Goal: Information Seeking & Learning: Learn about a topic

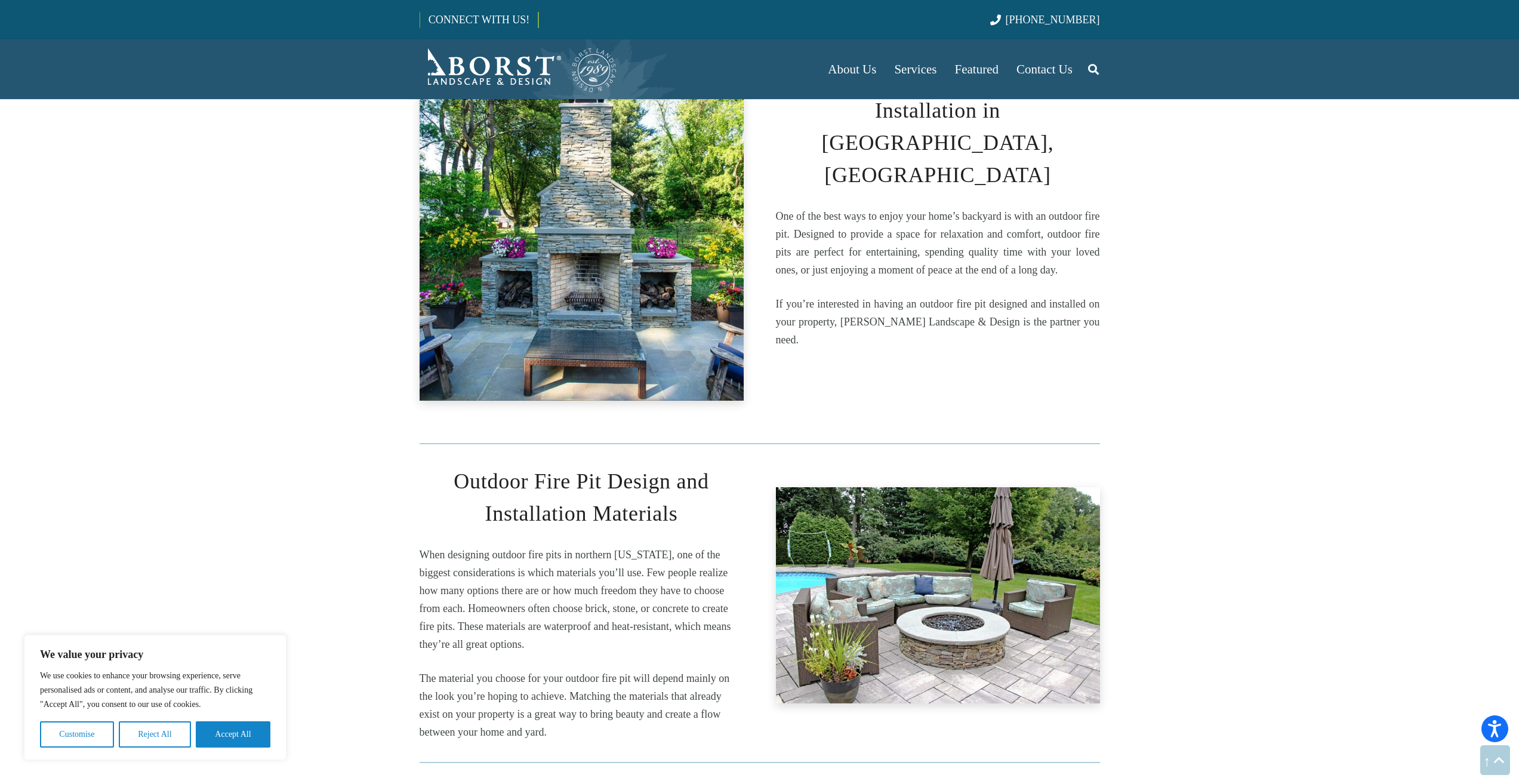
scroll to position [1432, 0]
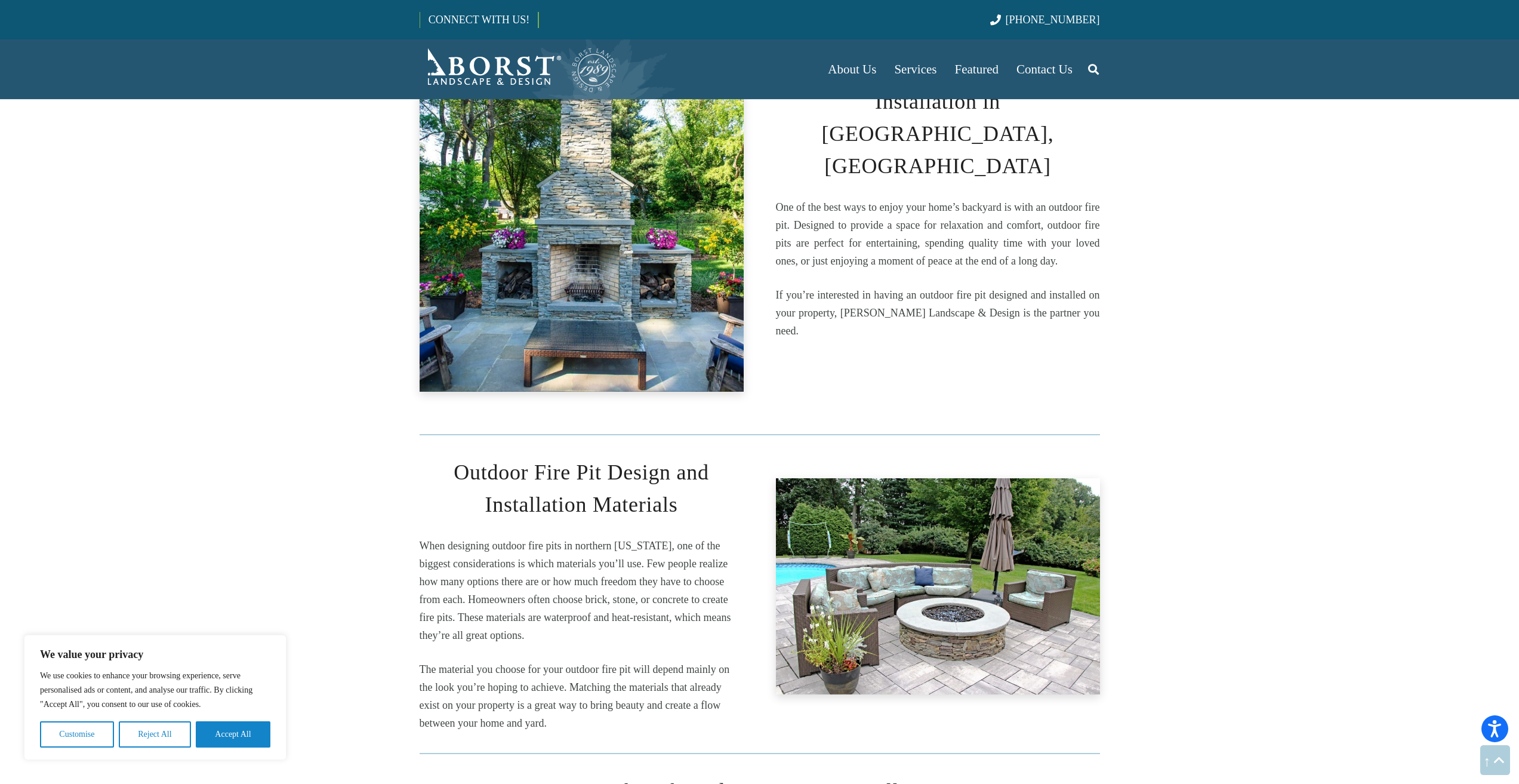
click at [967, 505] on img "IMG_8719" at bounding box center [938, 586] width 325 height 216
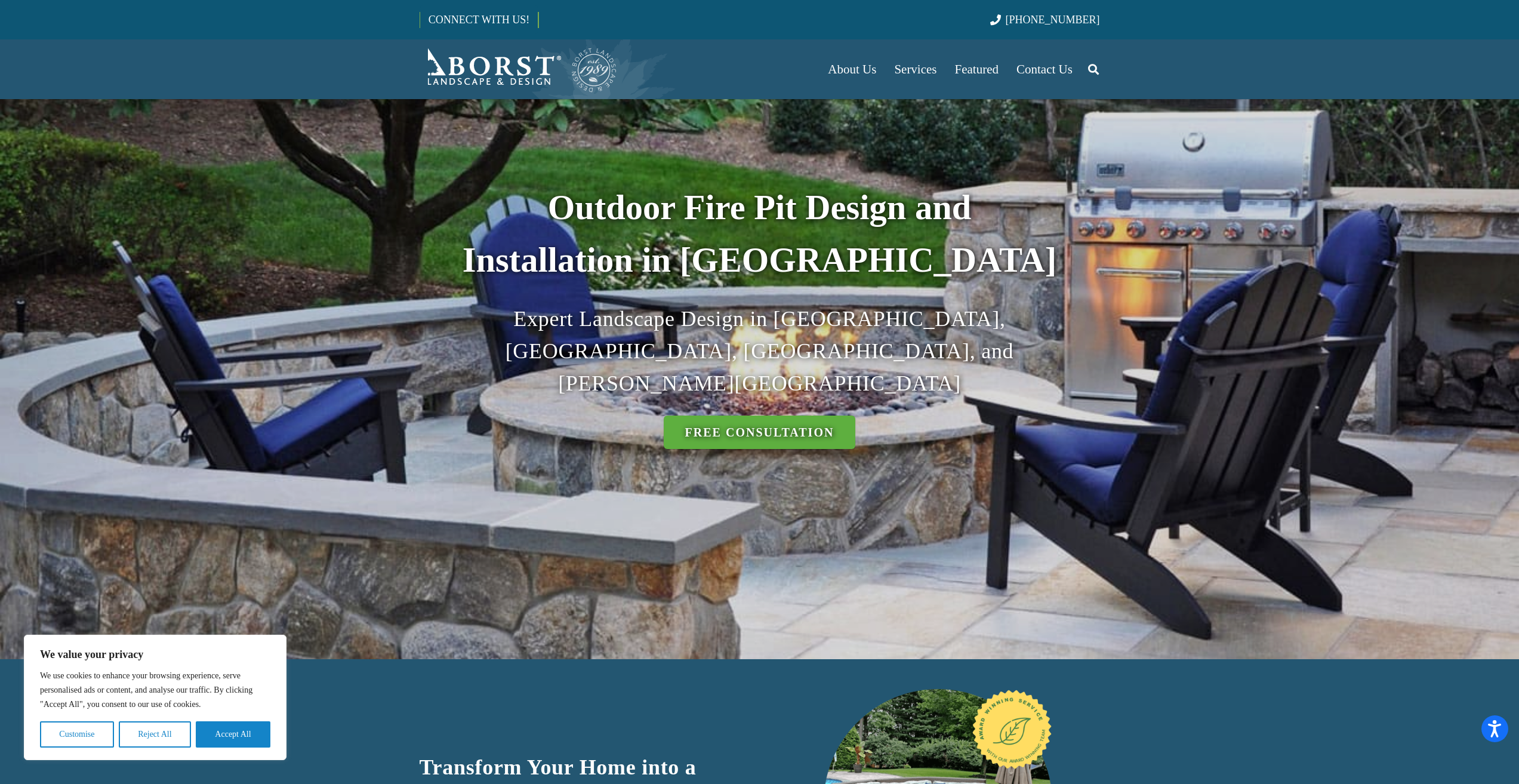
scroll to position [120, 0]
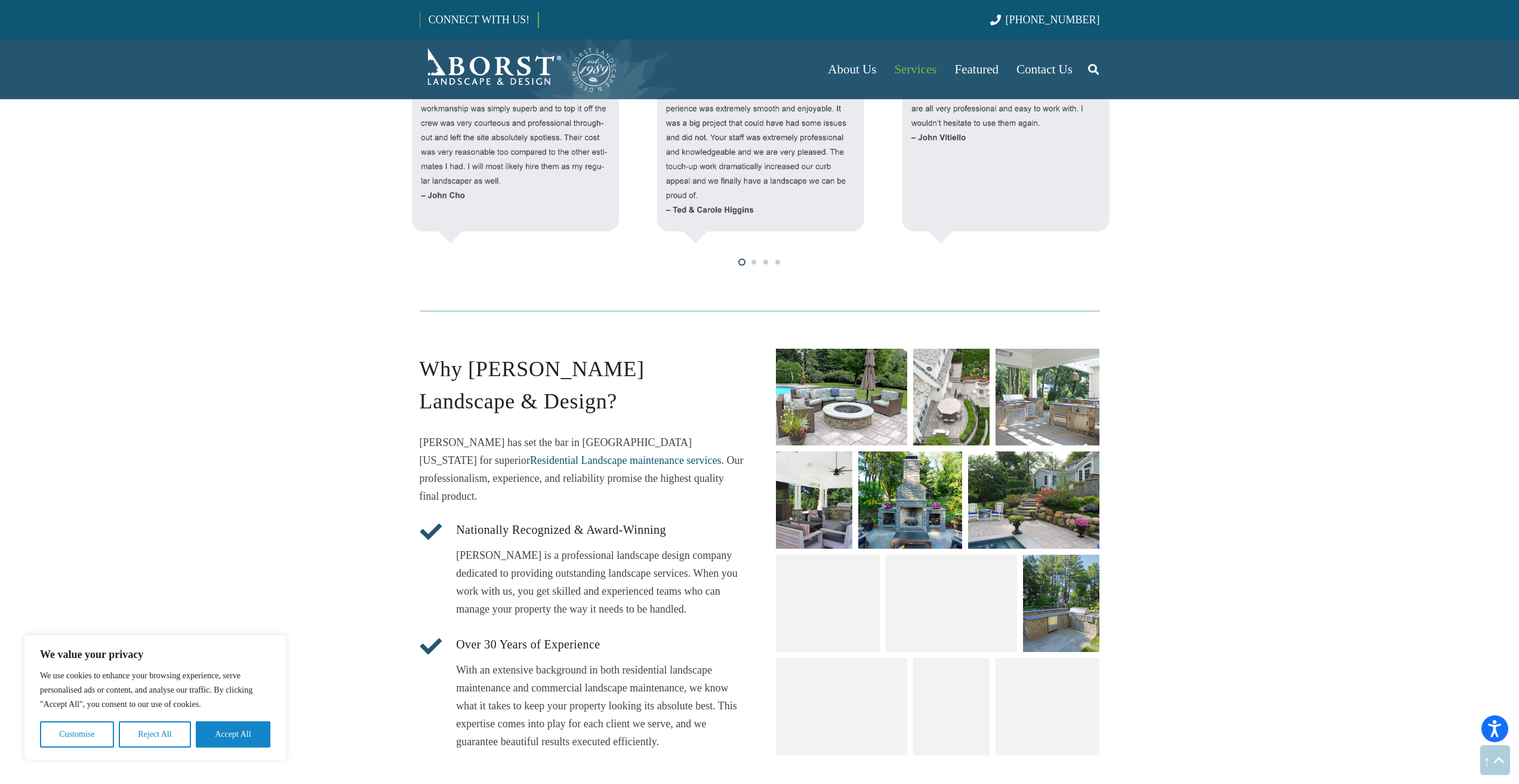
scroll to position [1492, 0]
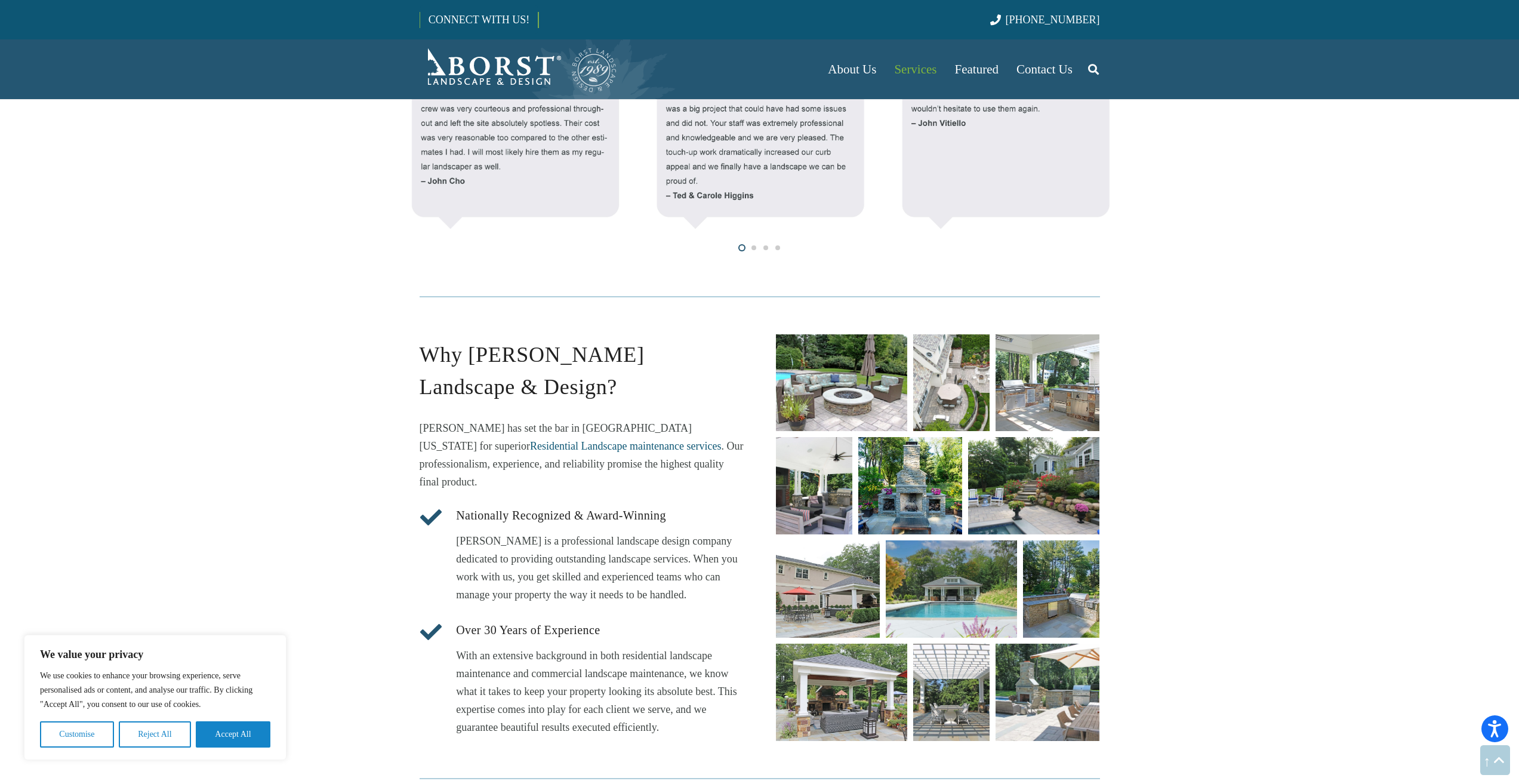
click at [846, 392] on link "unique fire pit designs" at bounding box center [841, 382] width 132 height 98
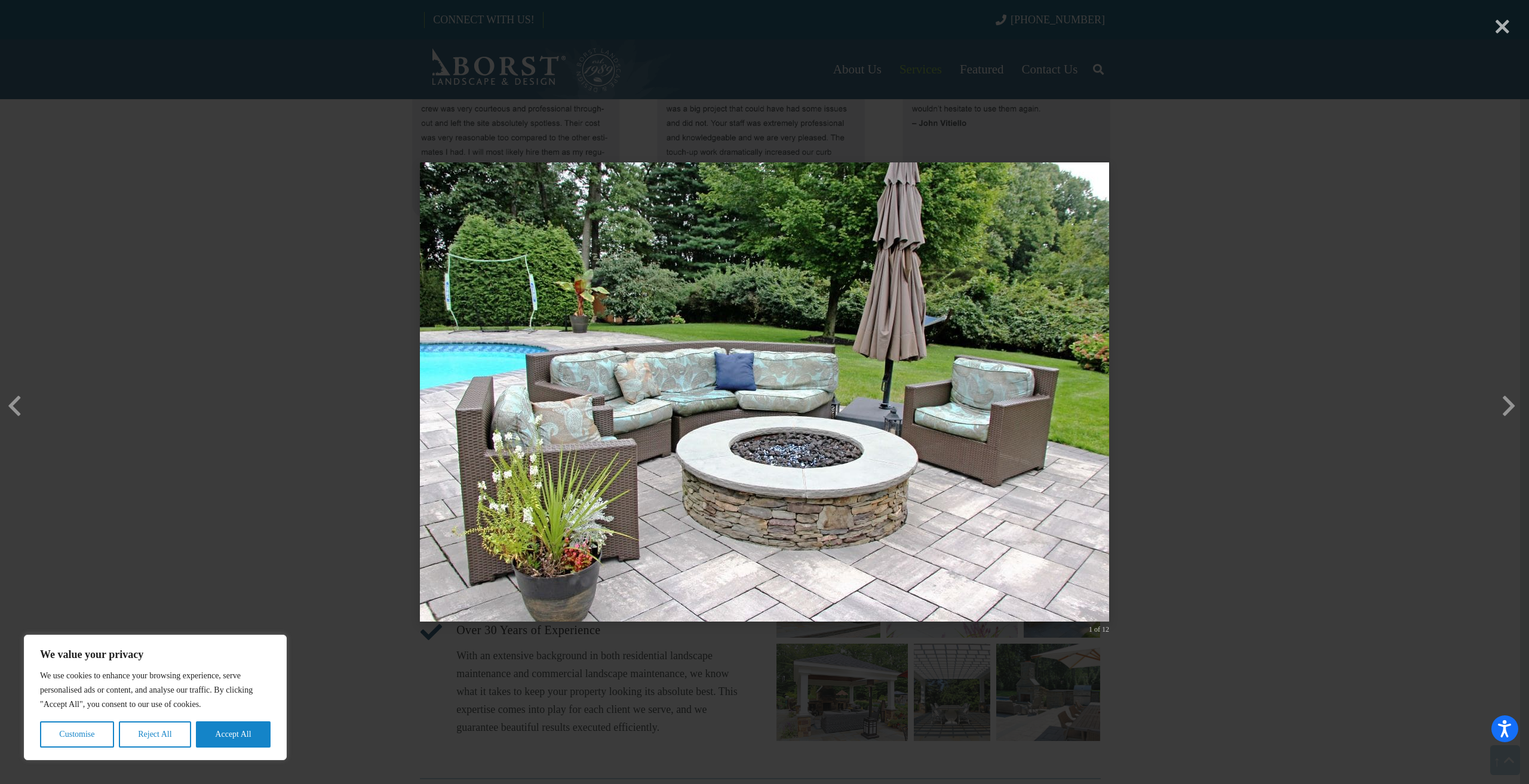
click at [1277, 419] on div "× 1 of 12 Loading..." at bounding box center [764, 392] width 1529 height 784
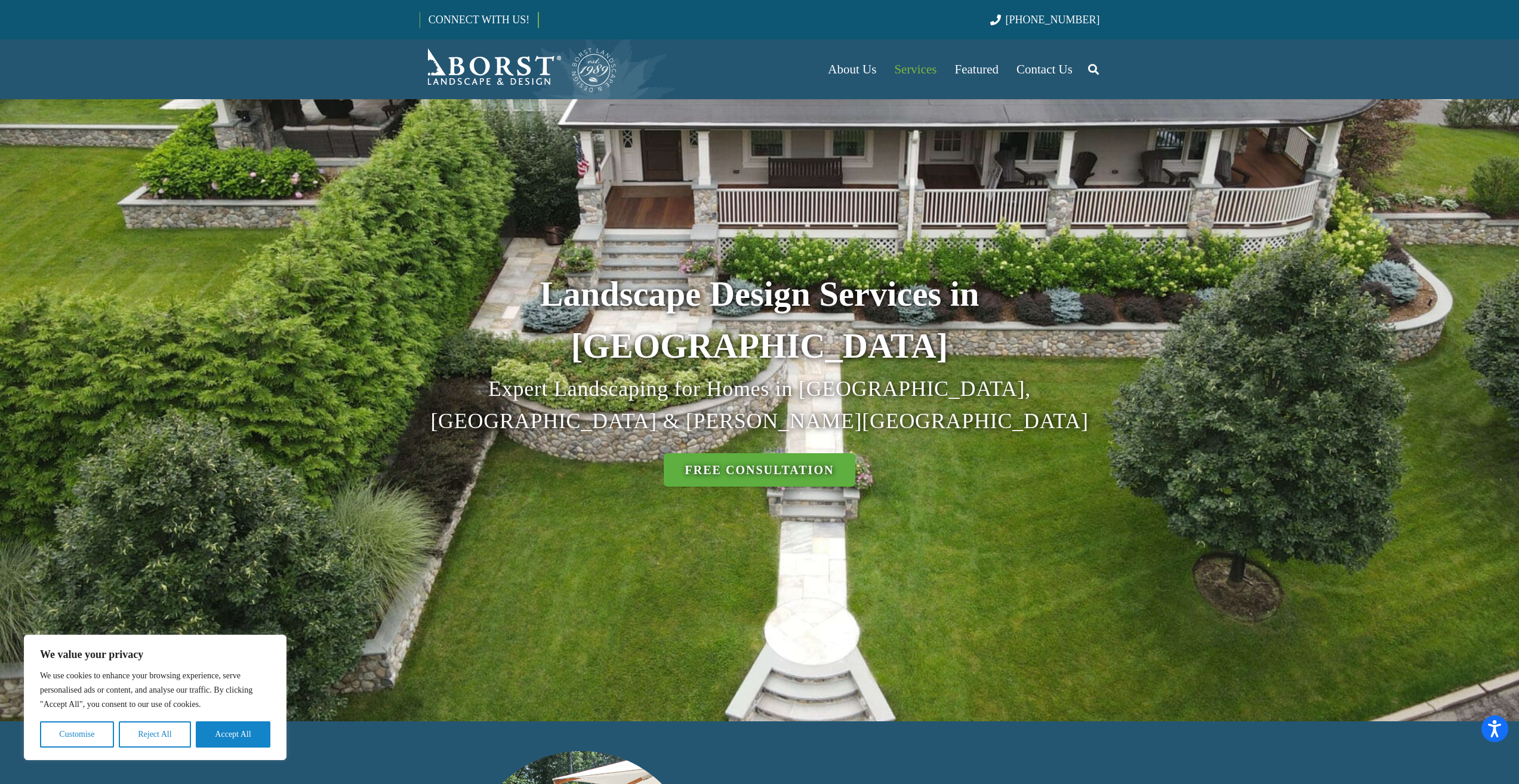
scroll to position [0, 0]
